Goal: Transaction & Acquisition: Purchase product/service

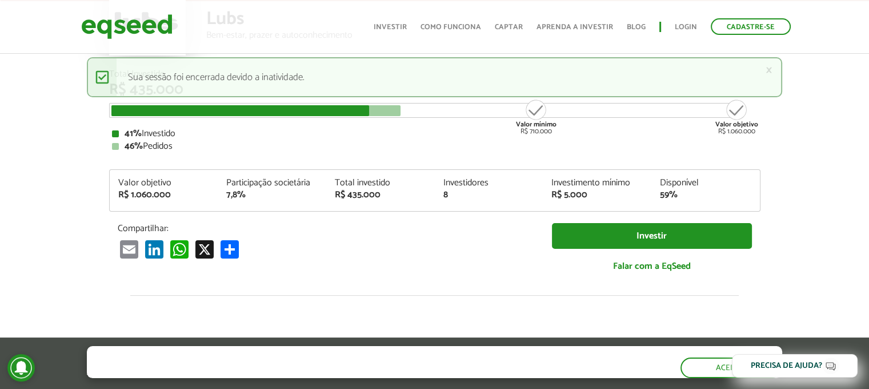
scroll to position [114, 0]
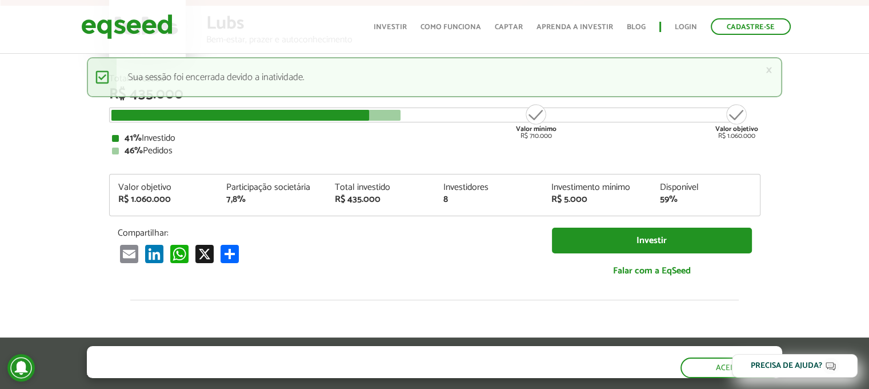
click at [688, 19] on ul "Início Investir Como funciona Captar Aprenda a investir Blog Login Cadastre-se" at bounding box center [582, 26] width 429 height 17
click at [690, 27] on link "Login" at bounding box center [686, 26] width 22 height 7
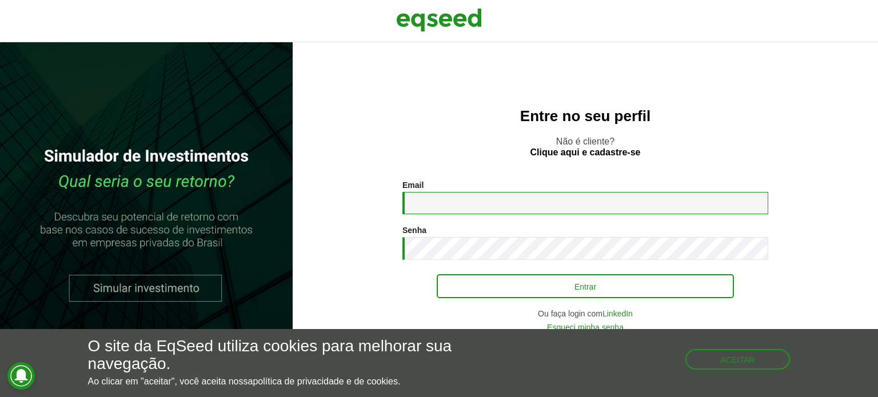
type input "**********"
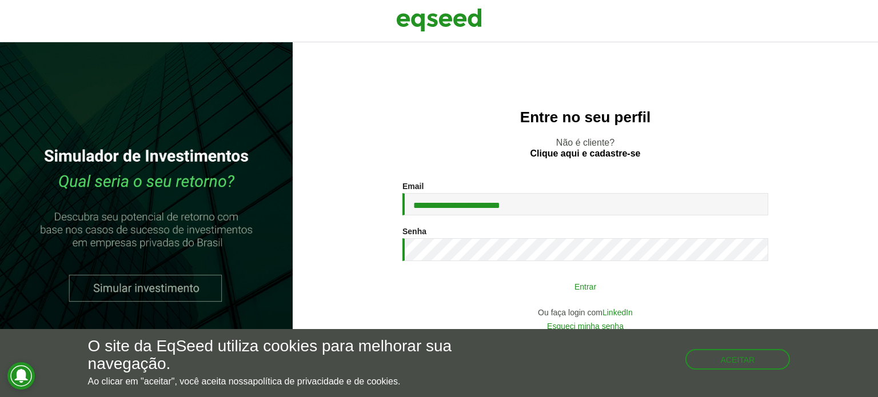
click at [566, 287] on button "Entrar" at bounding box center [585, 286] width 297 height 22
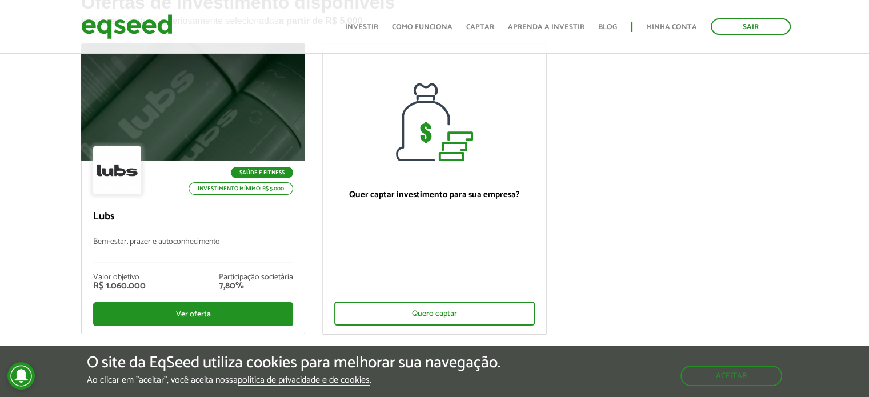
scroll to position [114, 0]
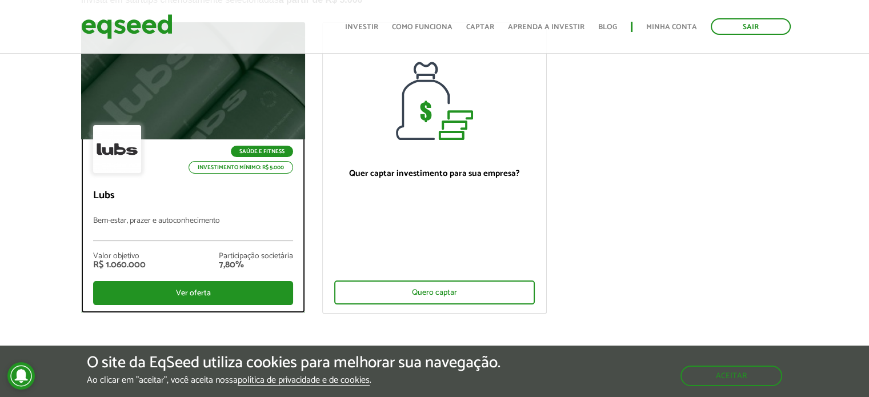
click at [235, 100] on div at bounding box center [192, 81] width 269 height 141
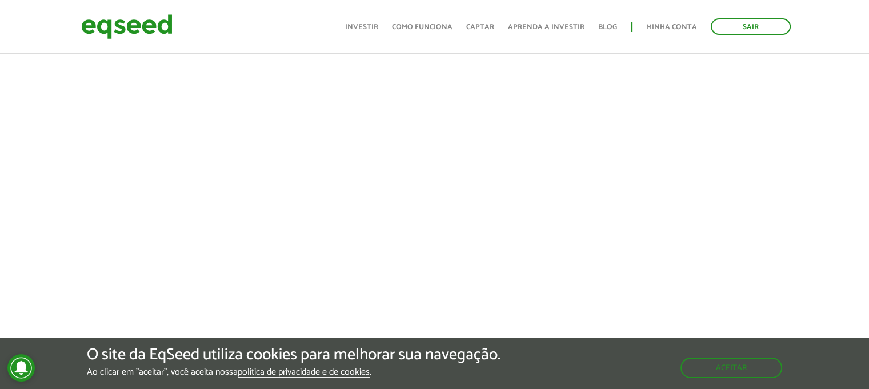
scroll to position [457, 0]
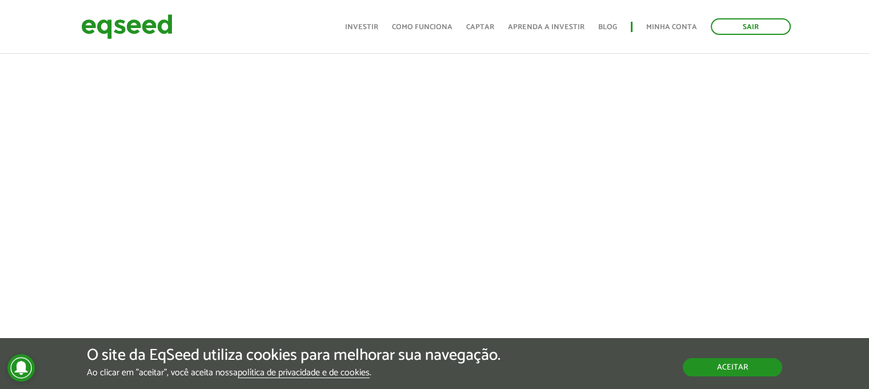
click at [716, 369] on button "Aceitar" at bounding box center [732, 367] width 99 height 18
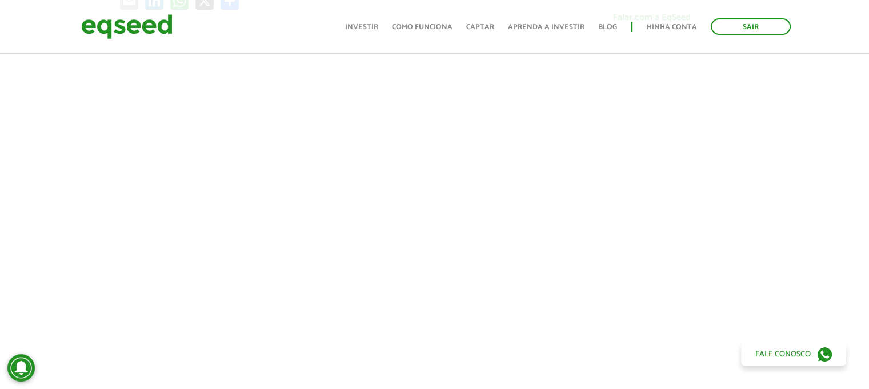
scroll to position [229, 0]
